Goal: Information Seeking & Learning: Learn about a topic

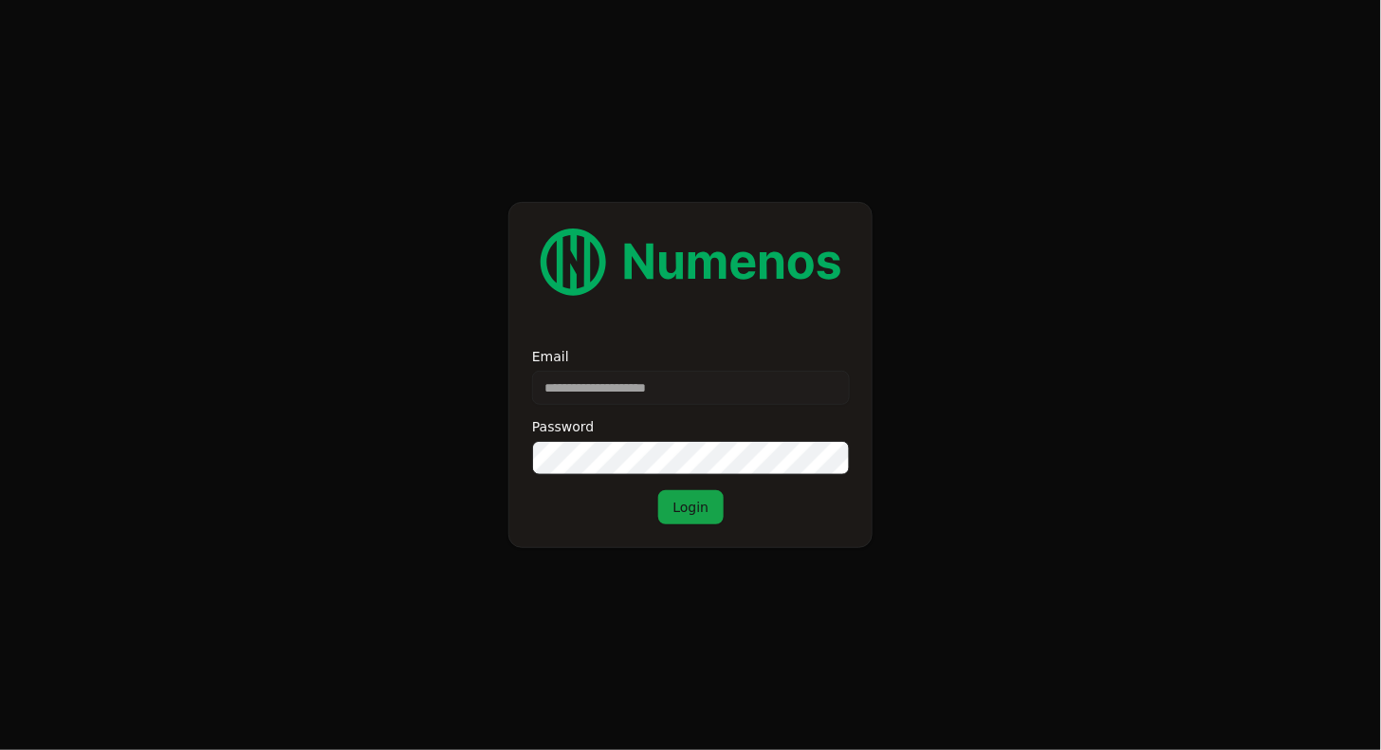
click at [646, 411] on div "Email Password Login" at bounding box center [690, 437] width 317 height 174
click at [647, 400] on input "Email" at bounding box center [691, 388] width 318 height 34
type input "**********"
click at [686, 519] on button "Login" at bounding box center [691, 507] width 66 height 34
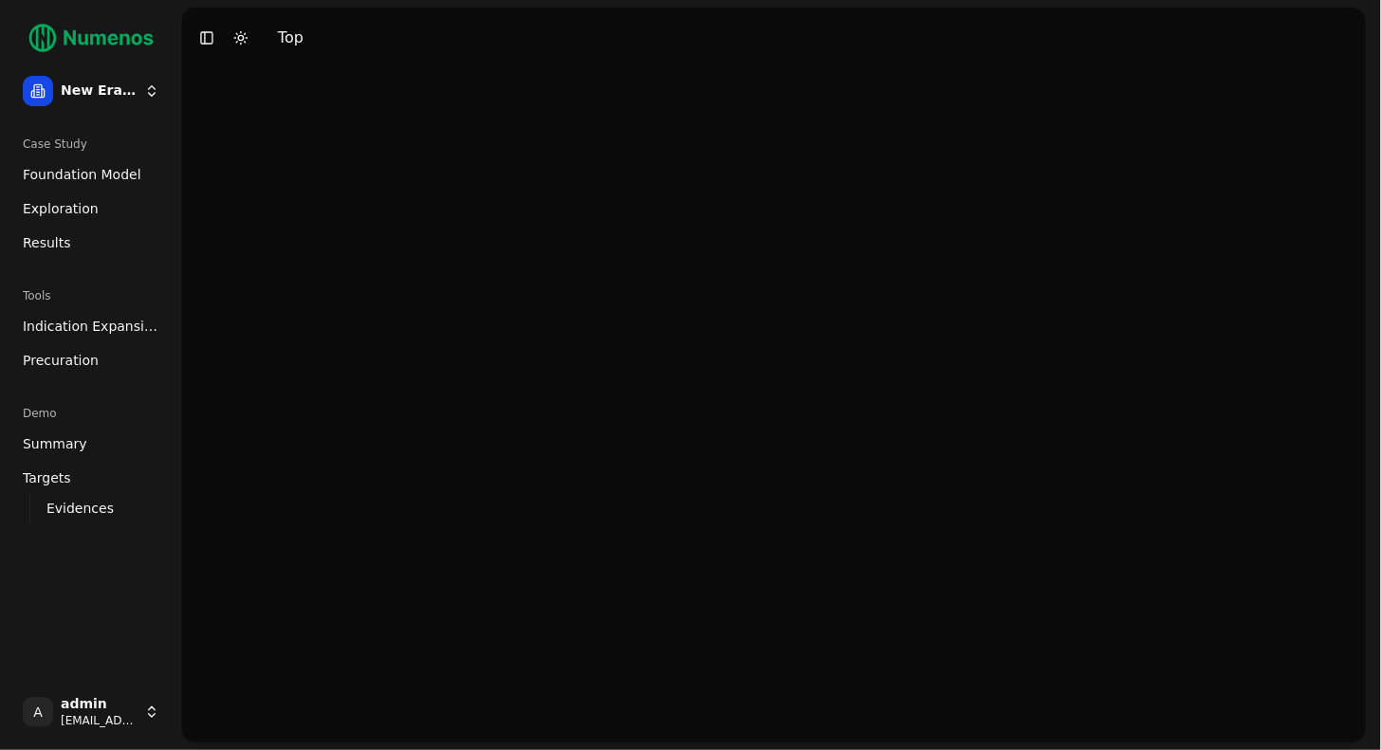
click at [83, 179] on span "Foundation Model" at bounding box center [82, 174] width 119 height 19
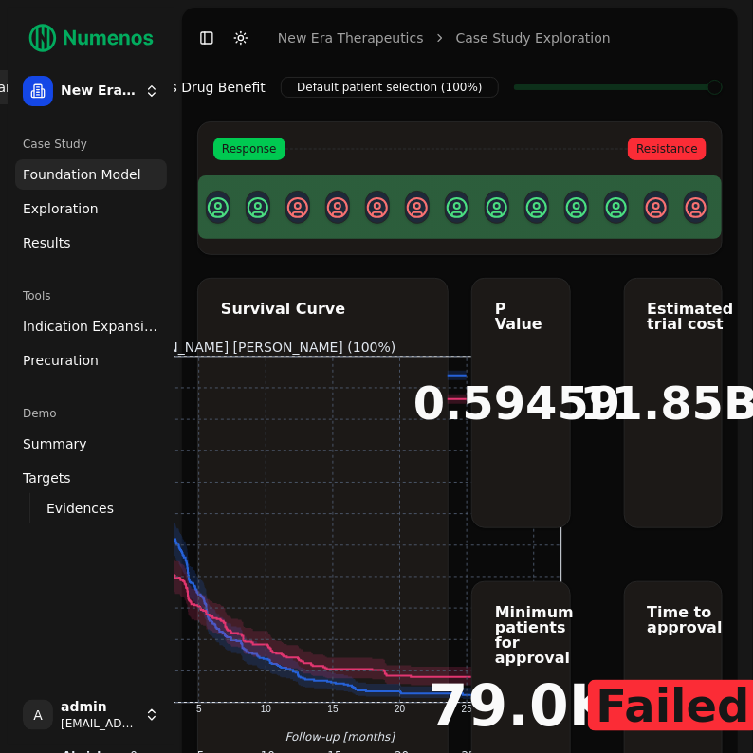
click at [69, 218] on link "Exploration" at bounding box center [91, 208] width 152 height 30
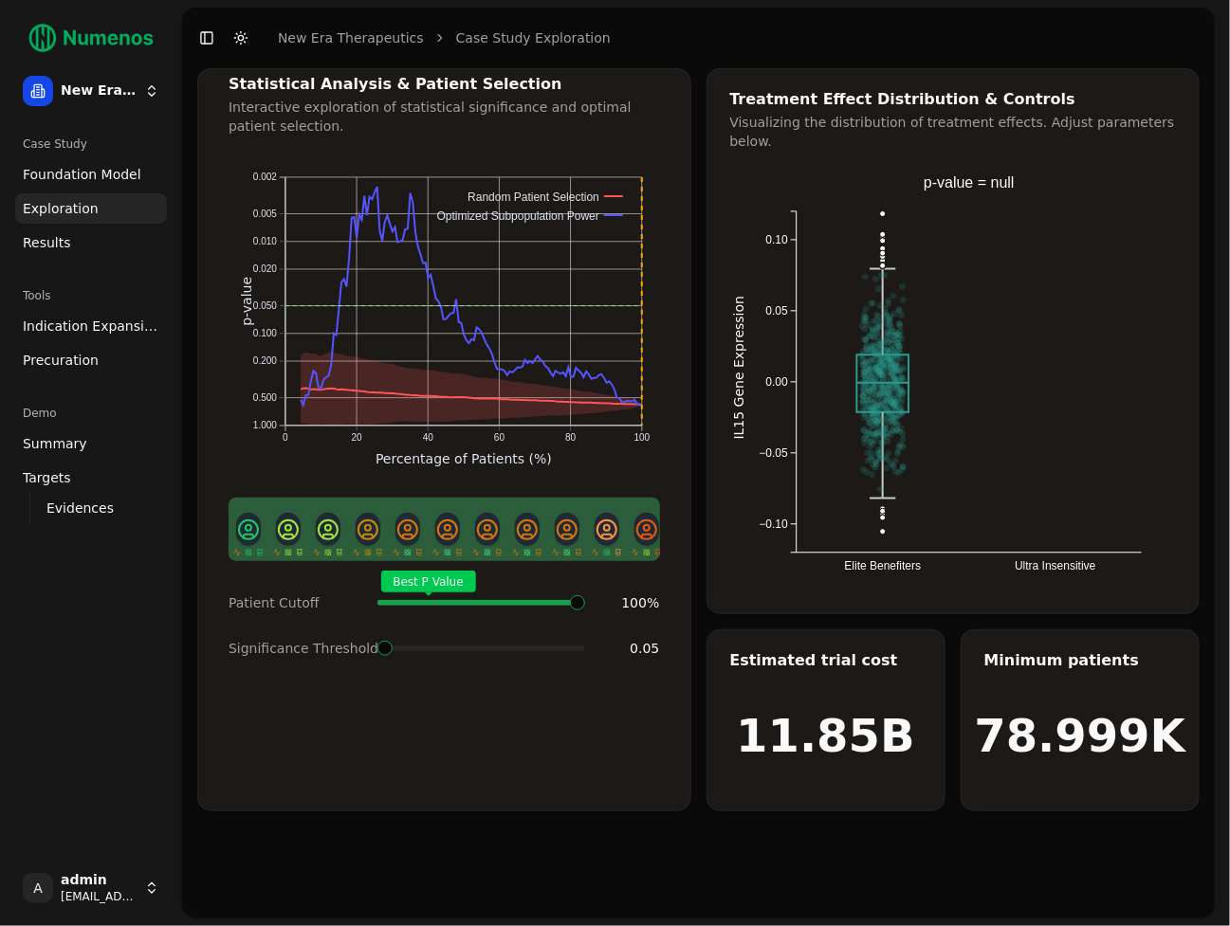
click at [127, 101] on html "New Era Therapeutics Case Study Foundation Model Exploration Results Tools Indi…" at bounding box center [615, 463] width 1230 height 926
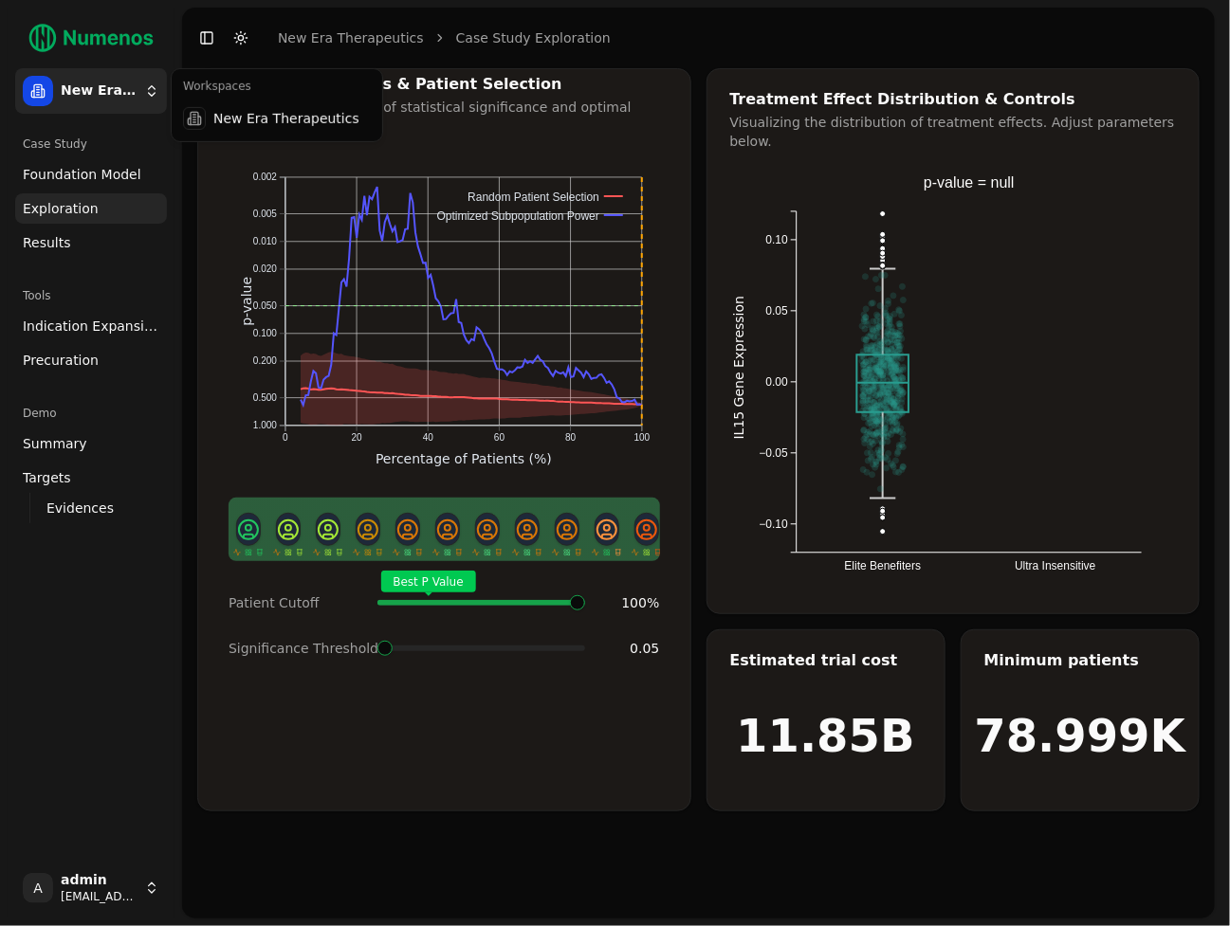
click at [127, 101] on html "New Era Therapeutics Case Study Foundation Model Exploration Results Tools Indi…" at bounding box center [615, 463] width 1230 height 926
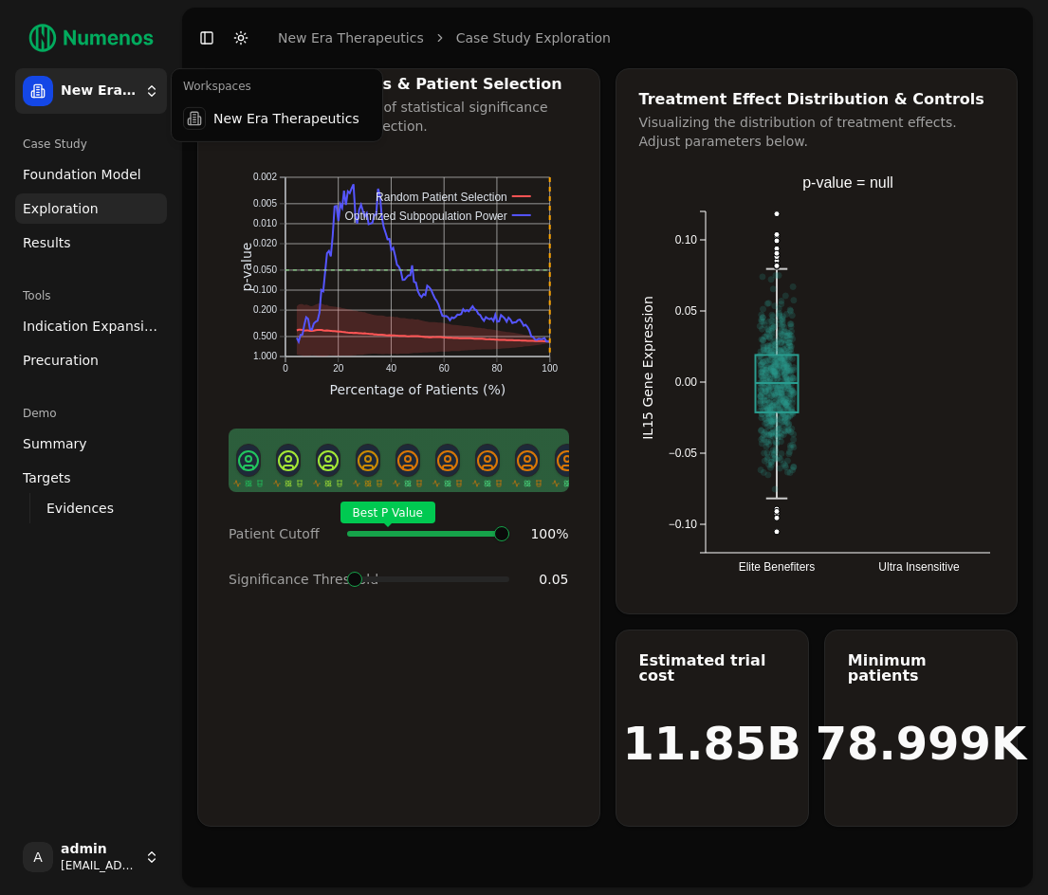
click at [137, 77] on html "New Era Therapeutics Case Study Foundation Model Exploration Results Tools Indi…" at bounding box center [524, 447] width 1048 height 895
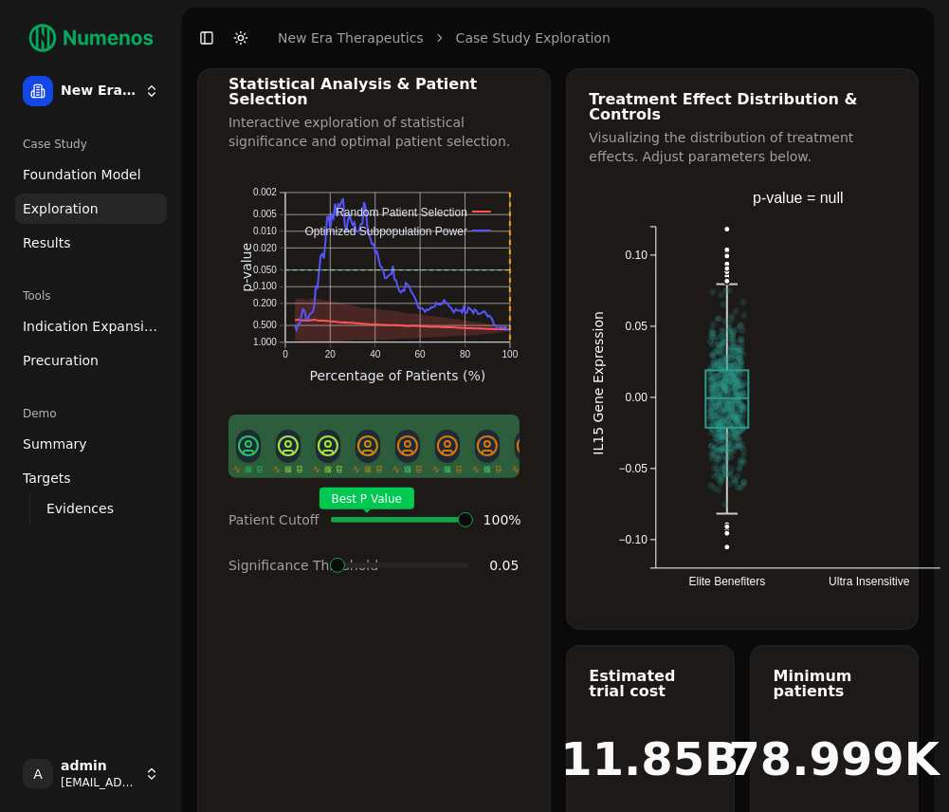
drag, startPoint x: 468, startPoint y: 503, endPoint x: 399, endPoint y: 503, distance: 69.2
click at [399, 503] on html "New Era Therapeutics Case Study Foundation Model Exploration Results Tools Indi…" at bounding box center [474, 432] width 949 height 865
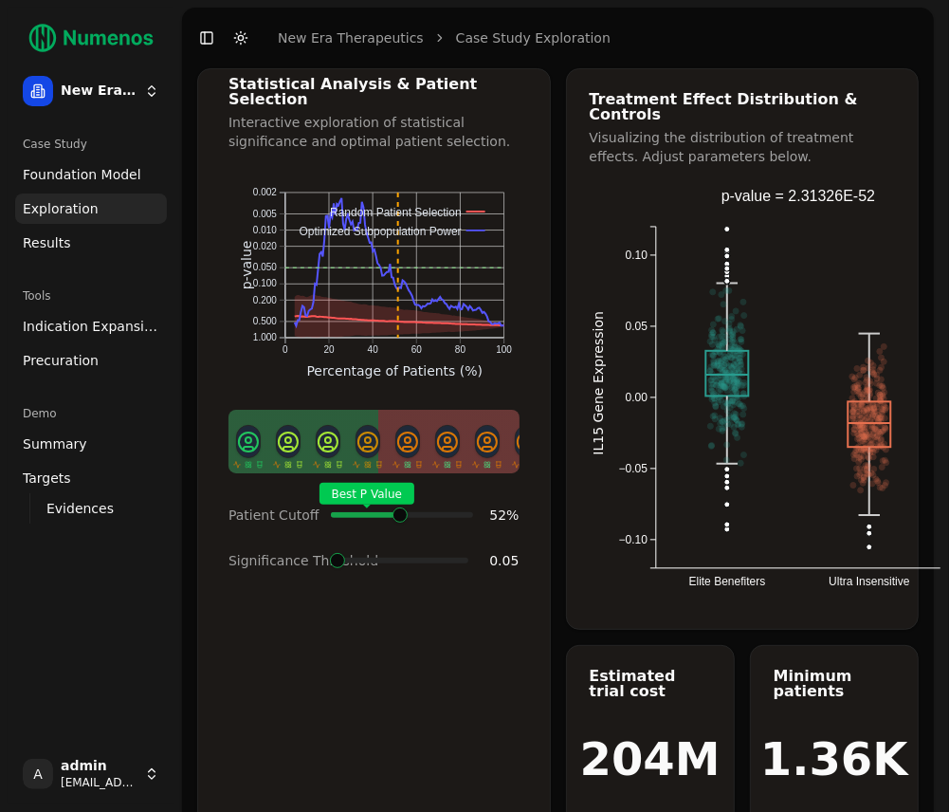
click at [434, 511] on span at bounding box center [434, 515] width 1 height 8
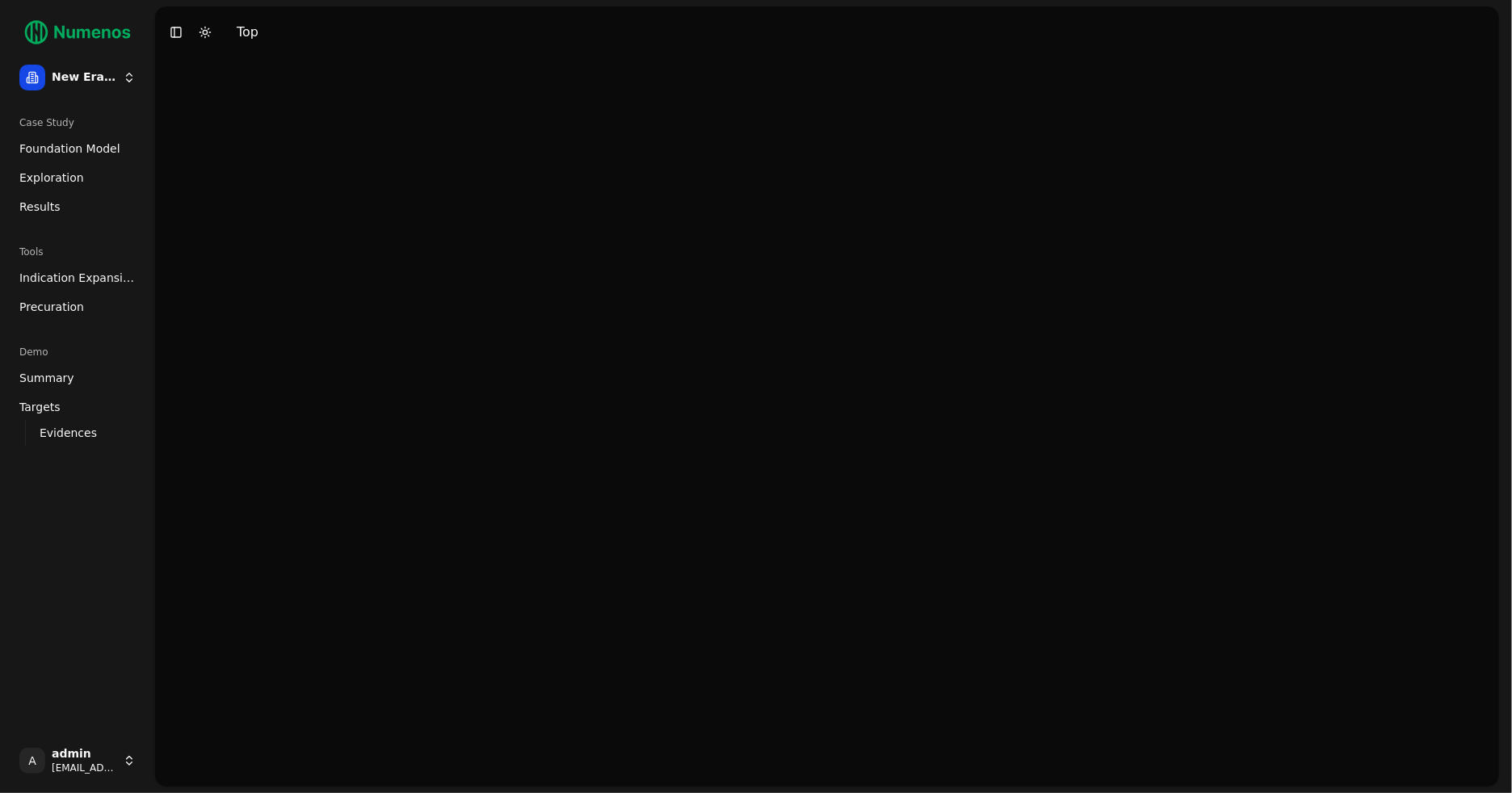
click at [66, 149] on span "Foundation Model" at bounding box center [70, 148] width 101 height 16
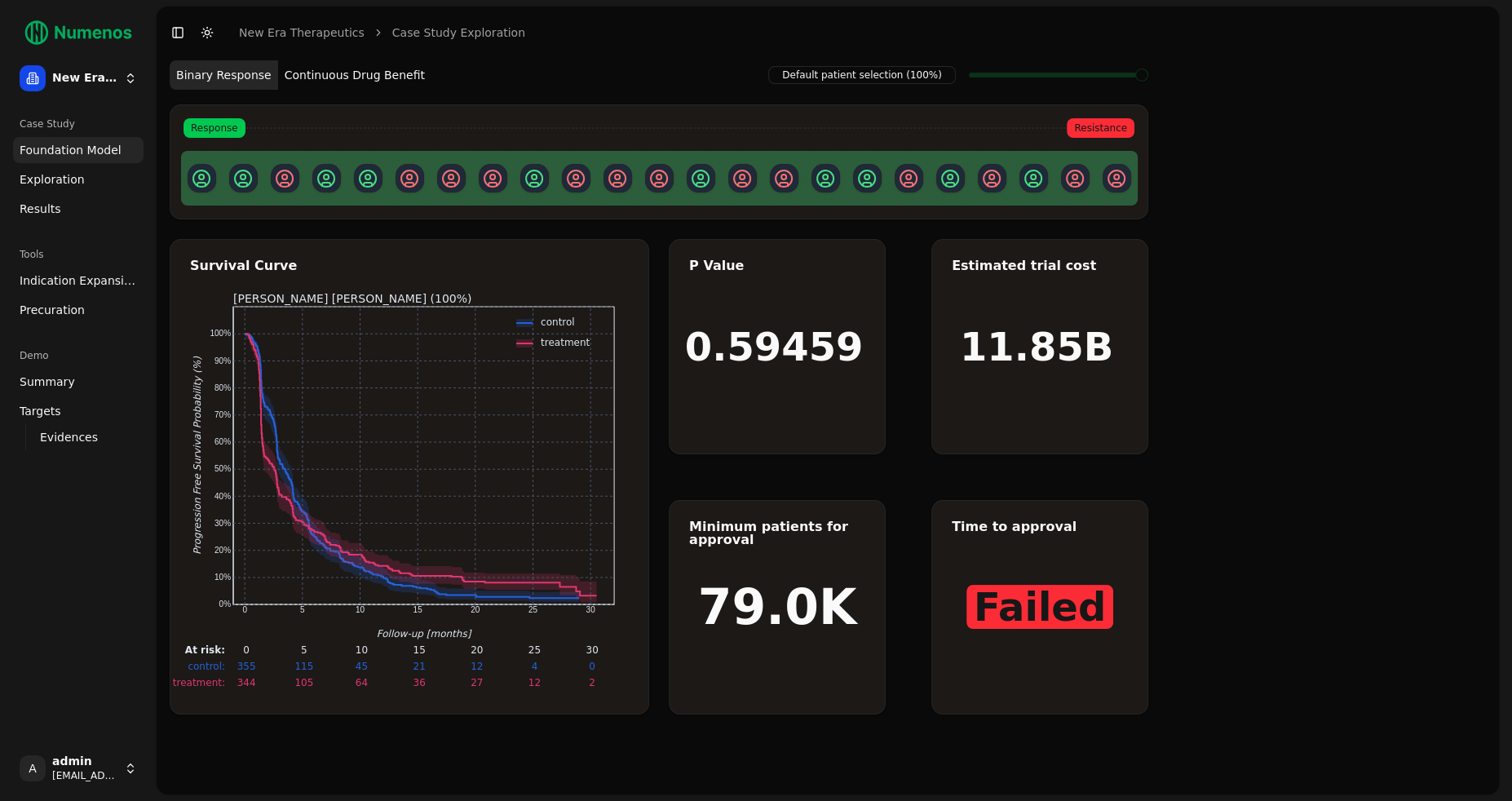
click at [65, 181] on span "Exploration" at bounding box center [52, 179] width 65 height 16
